Goal: Navigation & Orientation: Find specific page/section

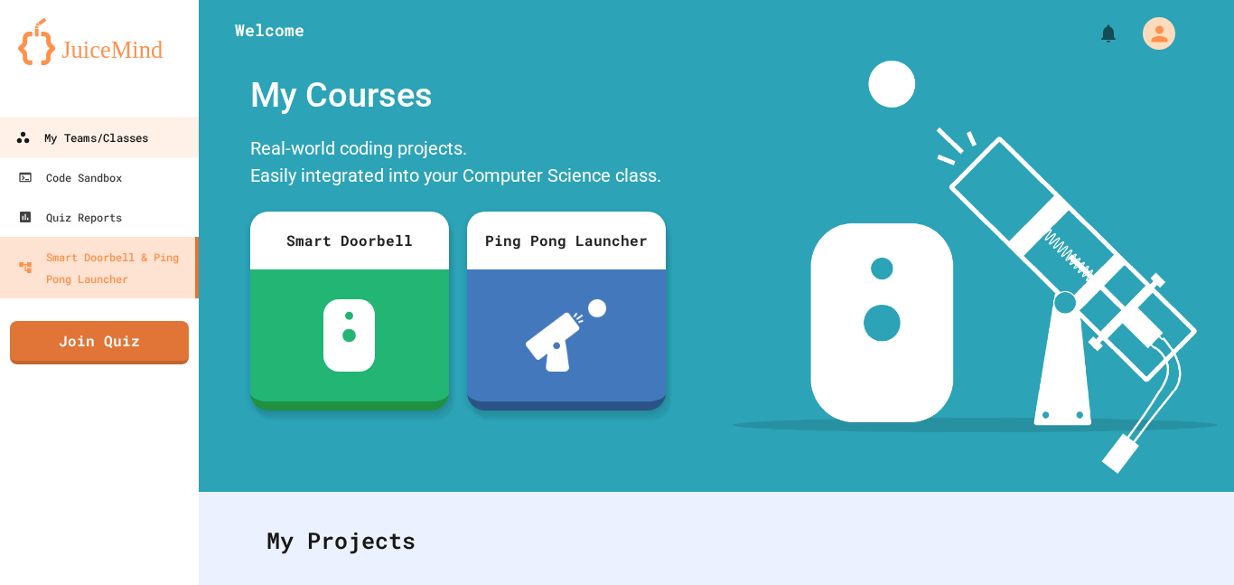
click at [152, 141] on link "My Teams/Classes" at bounding box center [99, 137] width 205 height 41
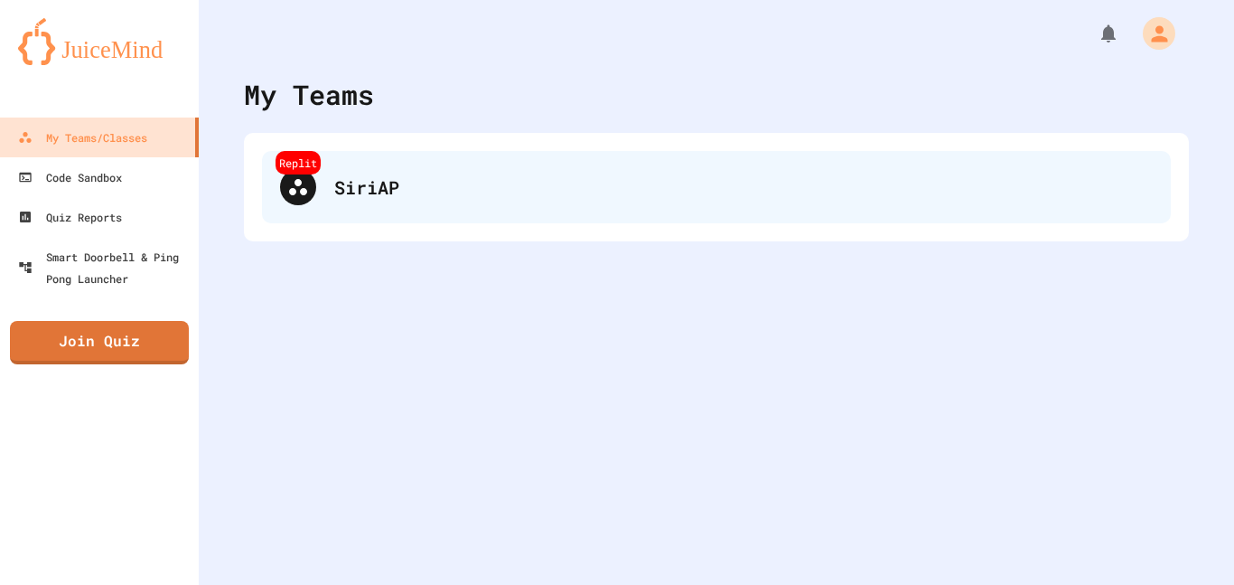
click at [370, 188] on div "SiriAP" at bounding box center [743, 186] width 818 height 27
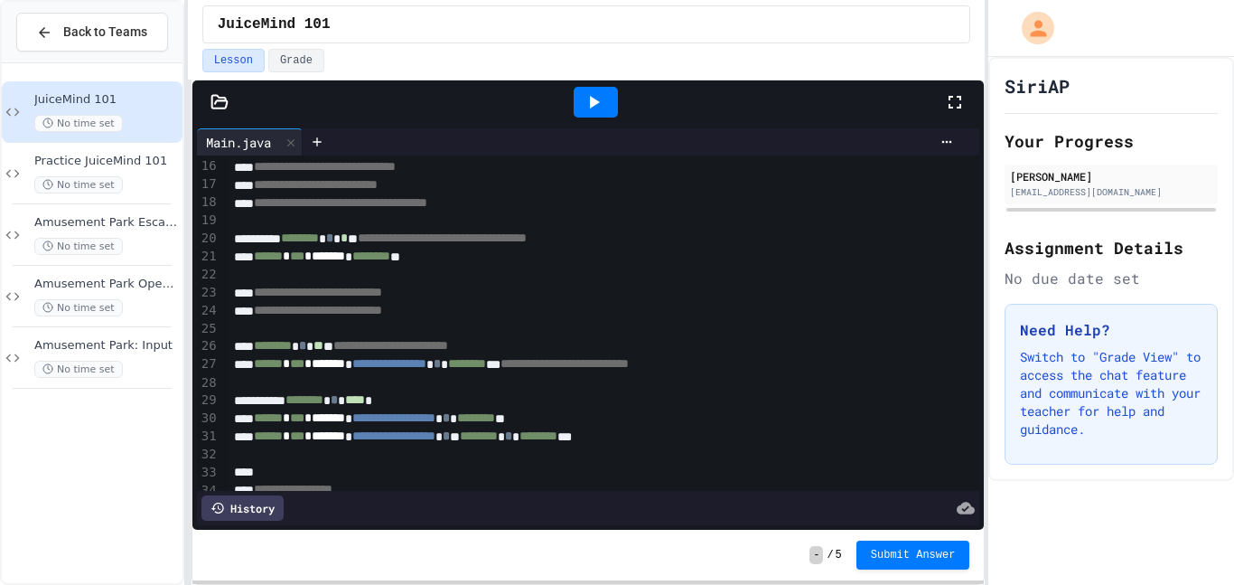
scroll to position [321, 0]
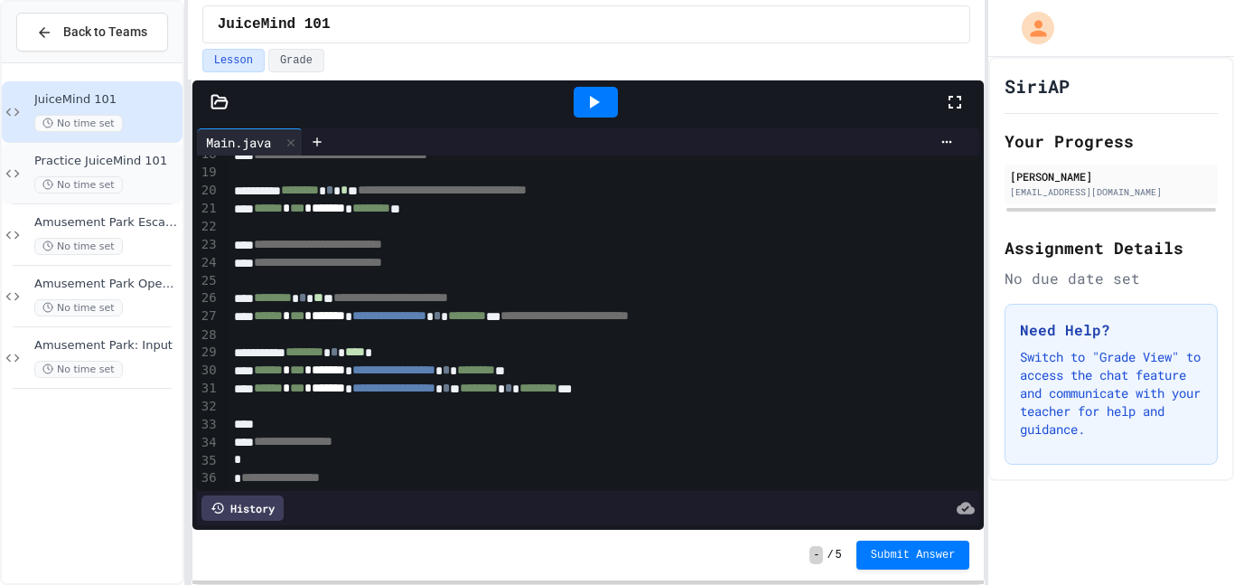
click at [146, 174] on div "Practice JuiceMind 101 No time set" at bounding box center [106, 174] width 145 height 40
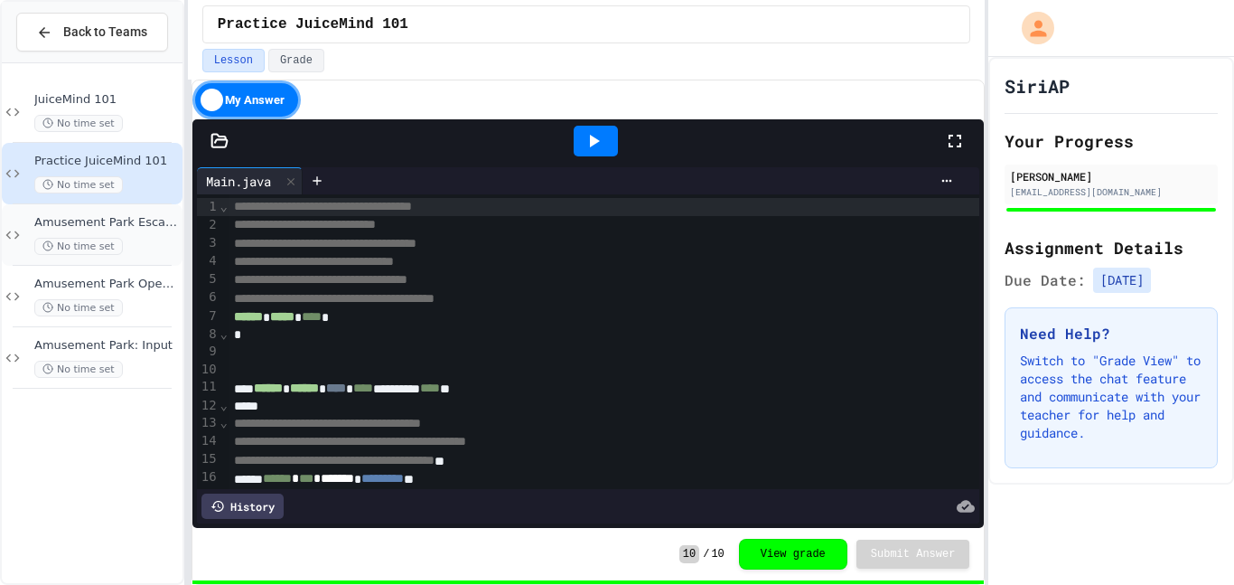
click at [153, 245] on div "No time set" at bounding box center [106, 246] width 145 height 17
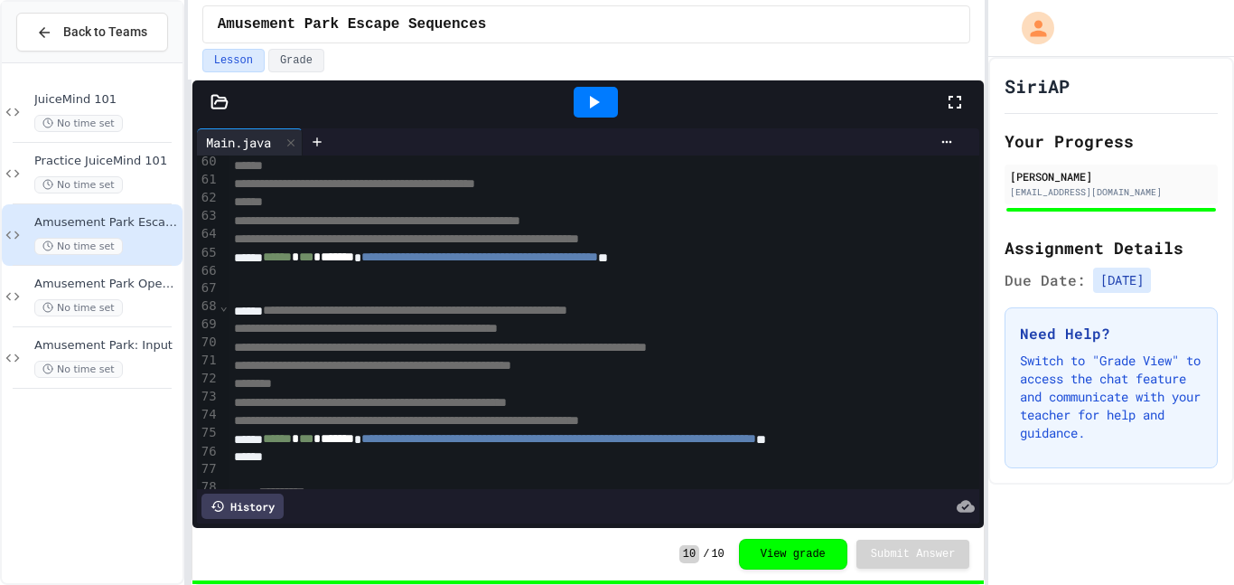
scroll to position [1100, 0]
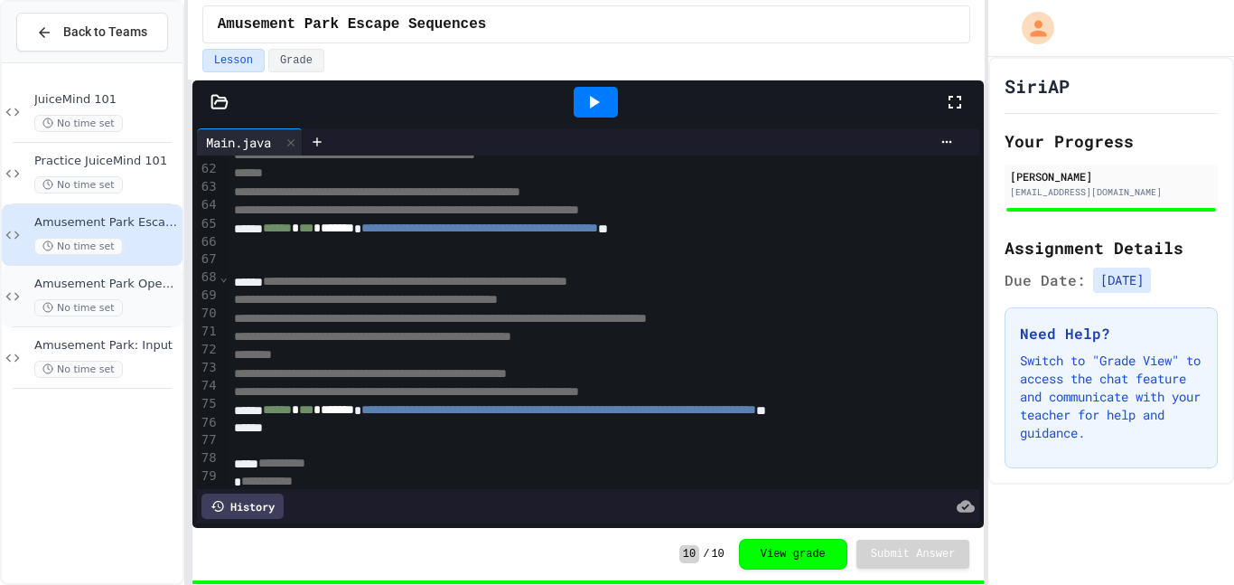
click at [148, 283] on span "Amusement Park Operators Task" at bounding box center [106, 283] width 145 height 15
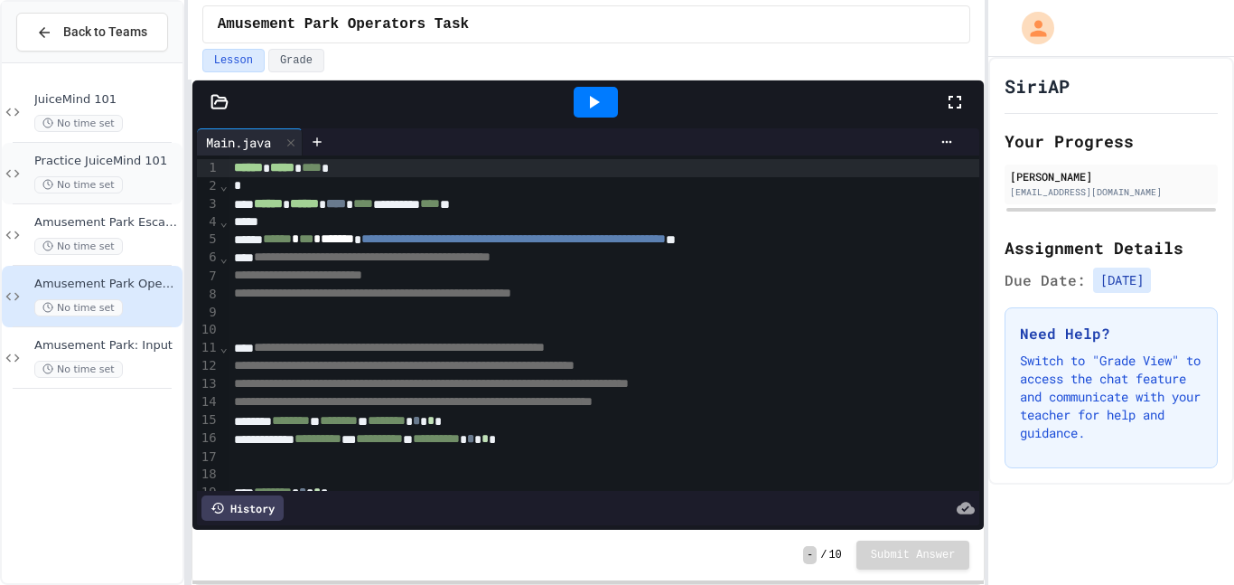
click at [118, 177] on div "No time set" at bounding box center [106, 184] width 145 height 17
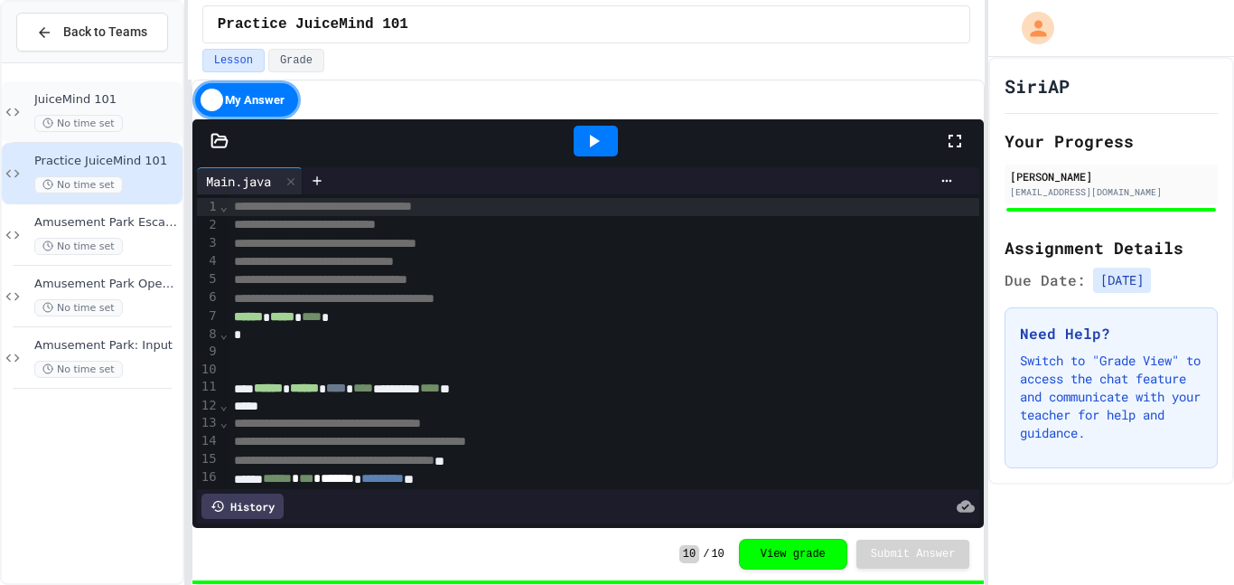
click at [131, 118] on div "No time set" at bounding box center [106, 123] width 145 height 17
